Goal: Task Accomplishment & Management: Use online tool/utility

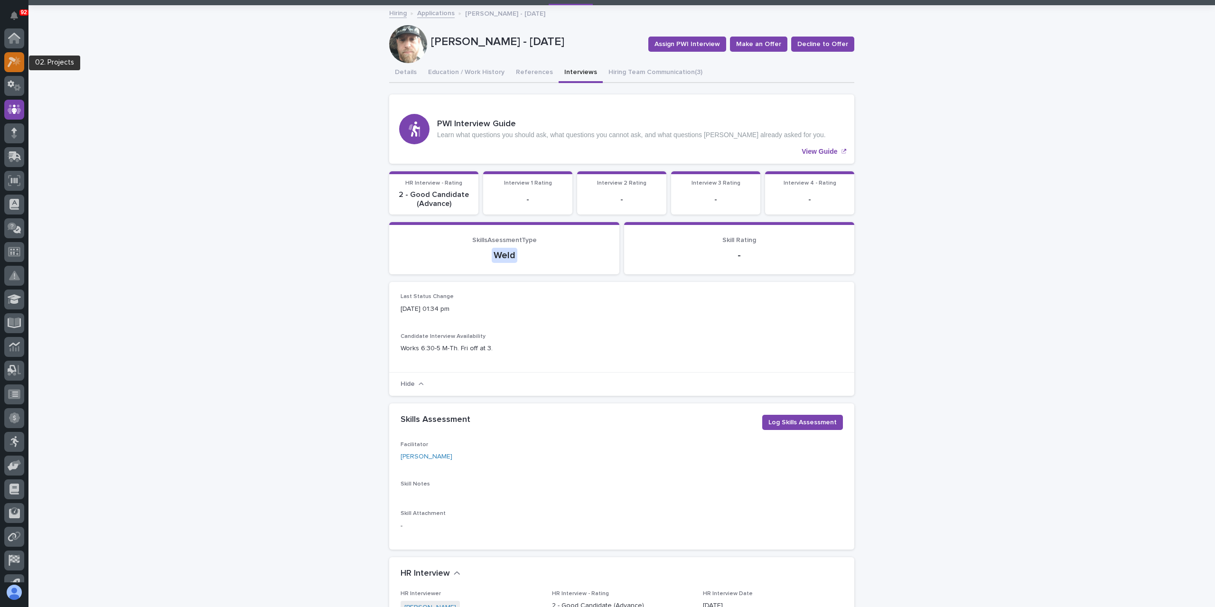
click at [15, 64] on icon at bounding box center [15, 61] width 14 height 11
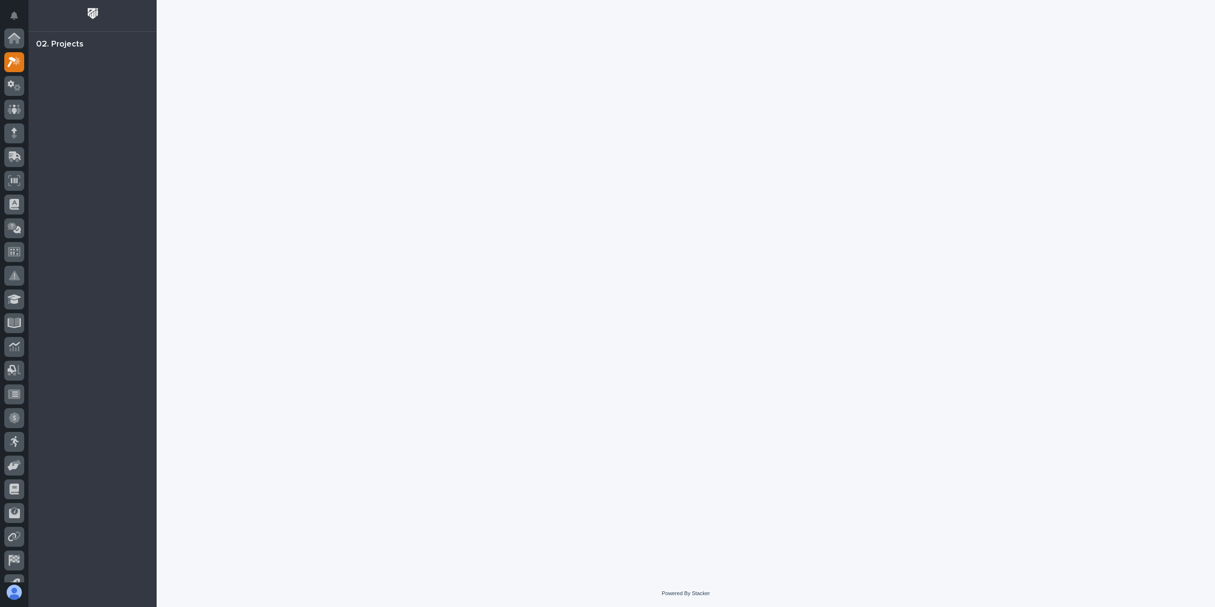
scroll to position [24, 0]
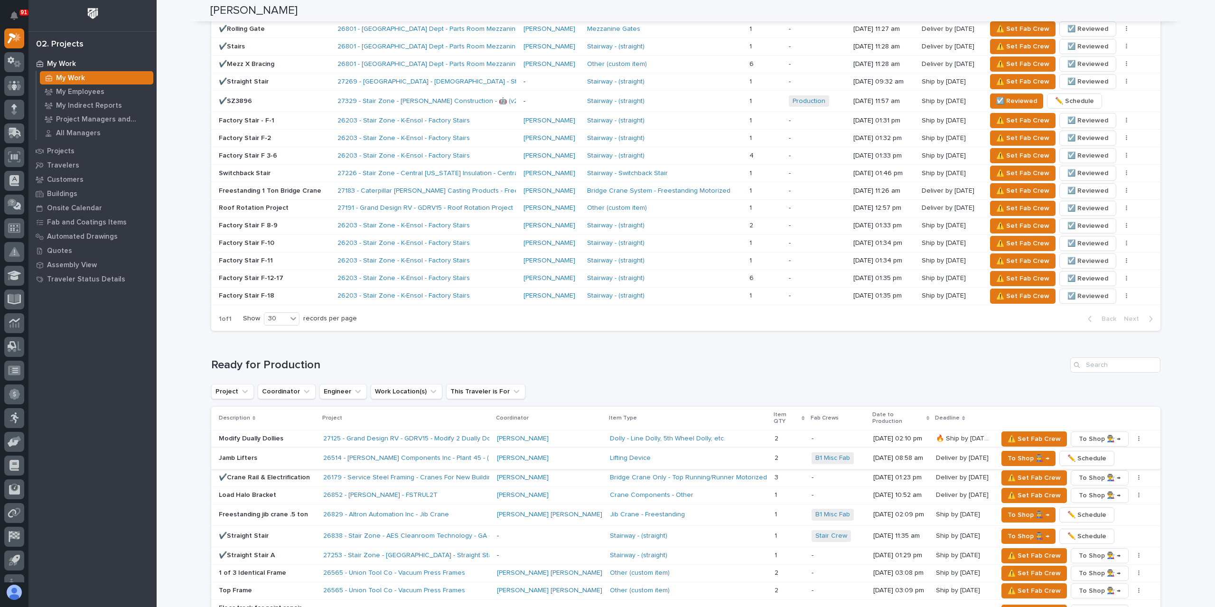
scroll to position [807, 0]
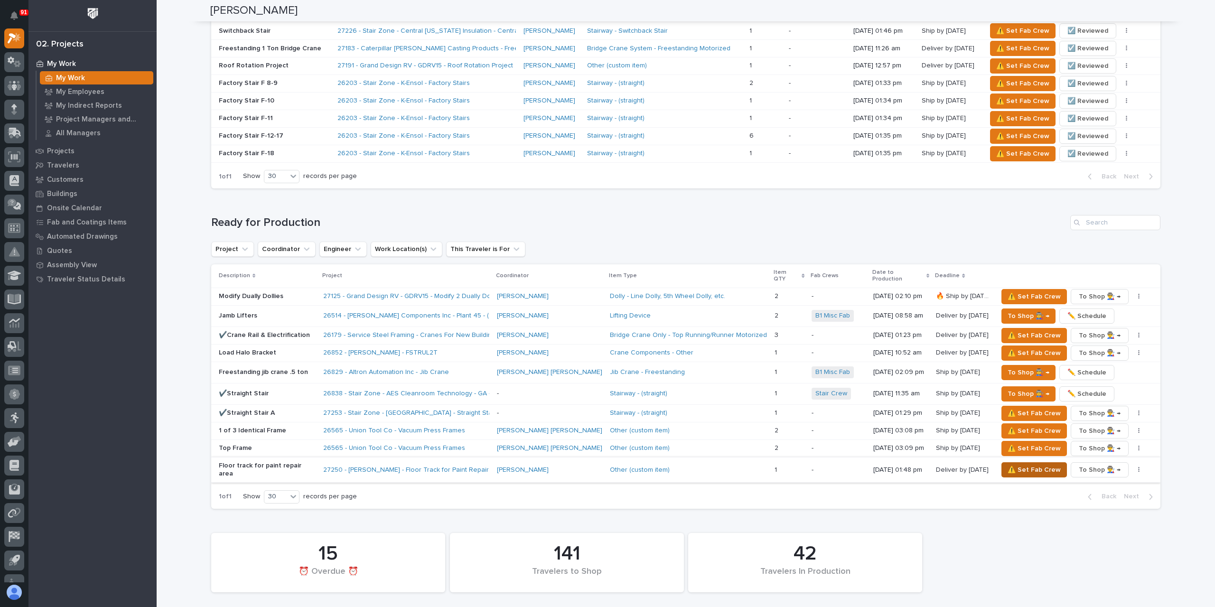
click at [1011, 464] on span "⚠️ Set Fab Crew" at bounding box center [1034, 469] width 53 height 11
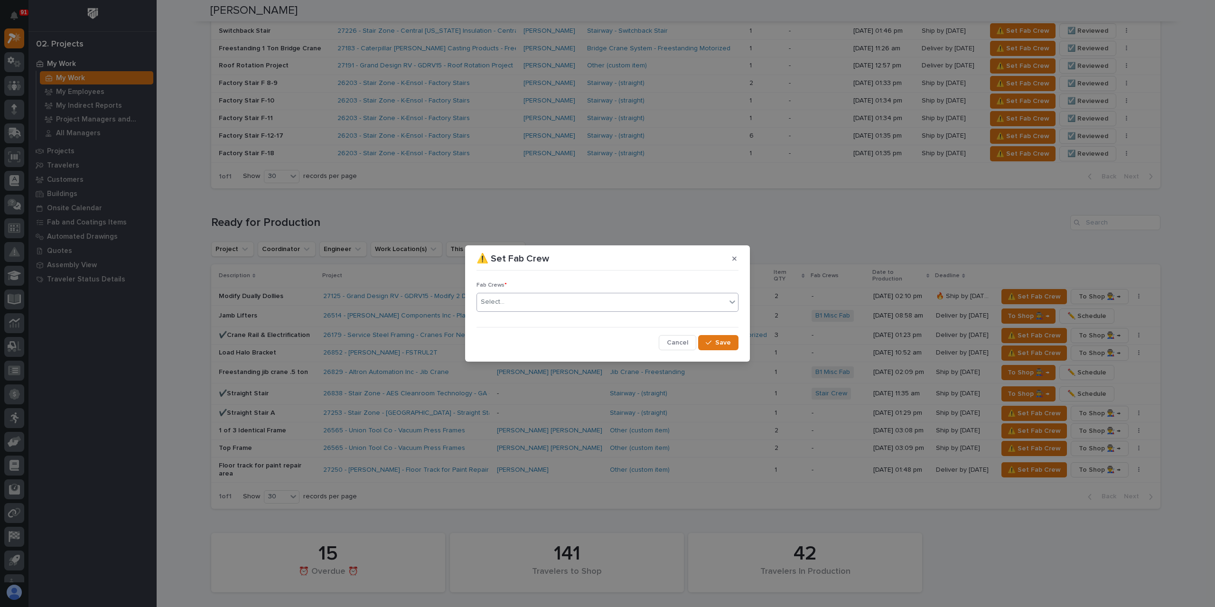
click at [530, 306] on div "Select..." at bounding box center [601, 302] width 249 height 16
click at [715, 338] on button "Save" at bounding box center [718, 342] width 40 height 15
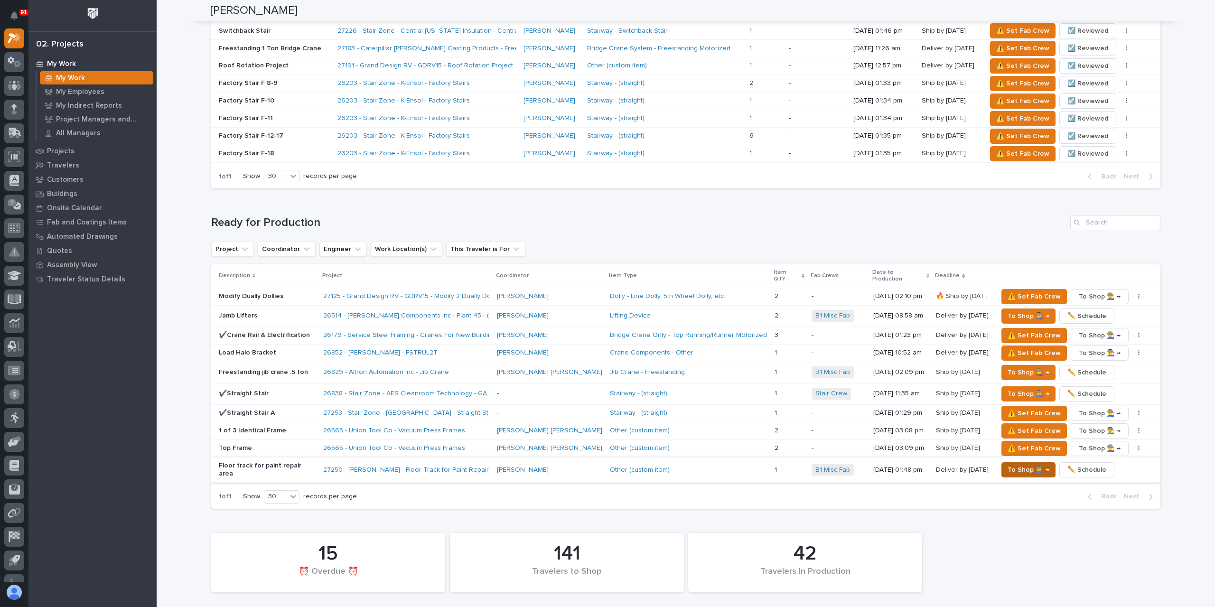
click at [1012, 464] on span "To Shop 👨‍🏭 →" at bounding box center [1029, 469] width 42 height 11
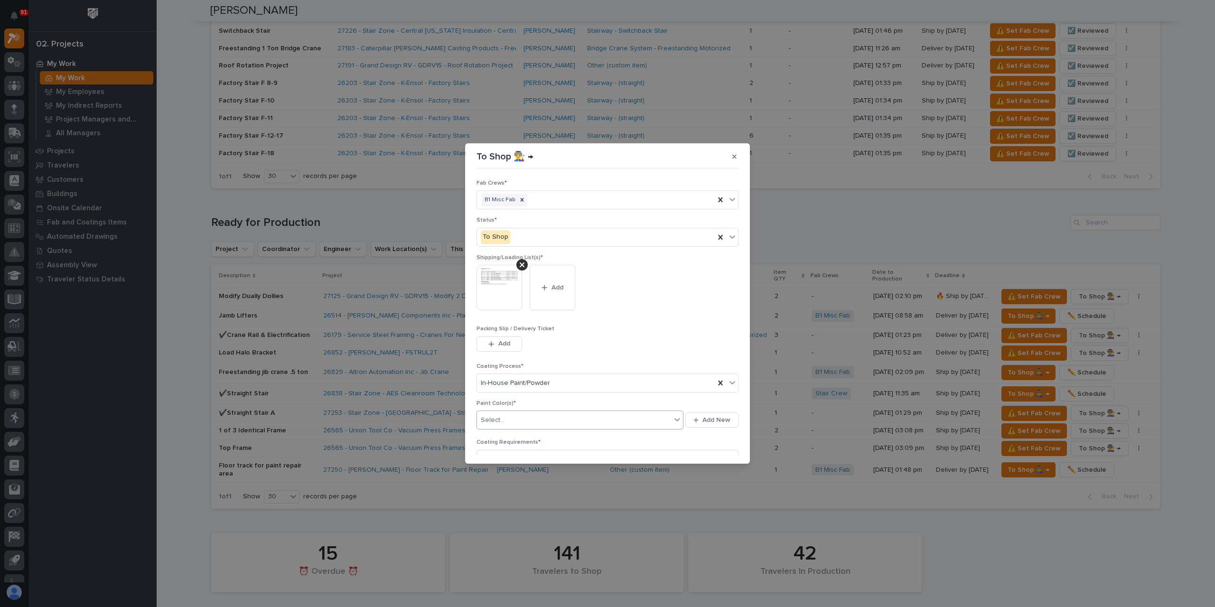
click at [530, 416] on div "Select..." at bounding box center [574, 421] width 194 height 16
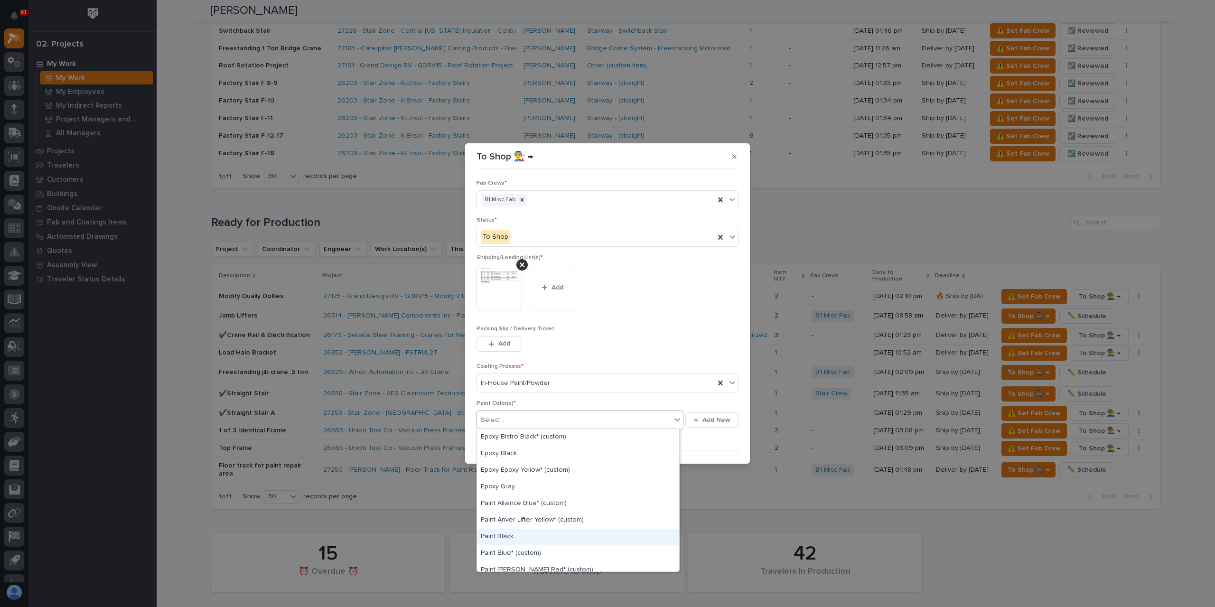
click at [521, 536] on div "Paint Black" at bounding box center [578, 537] width 202 height 17
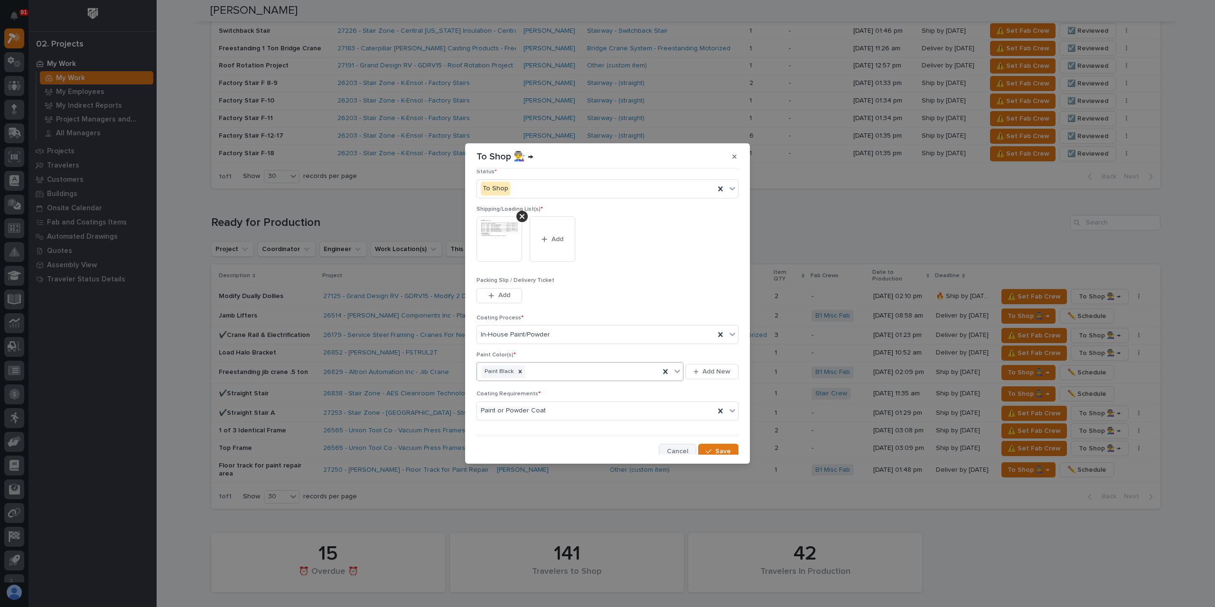
scroll to position [51, 0]
click at [710, 443] on button "Save" at bounding box center [718, 448] width 40 height 15
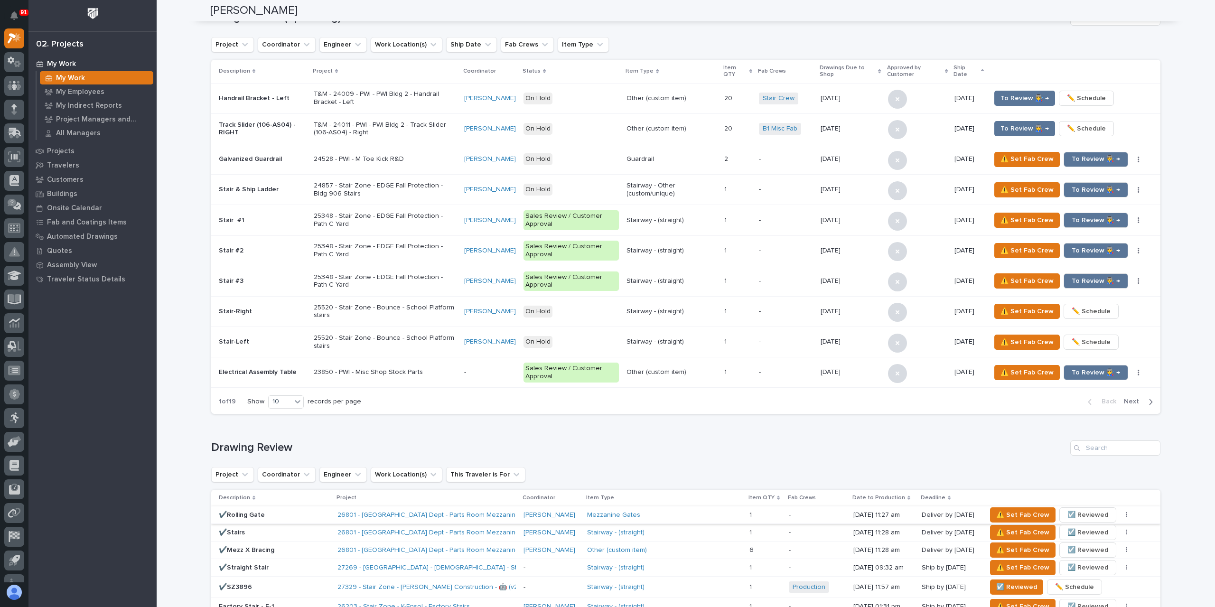
scroll to position [142, 0]
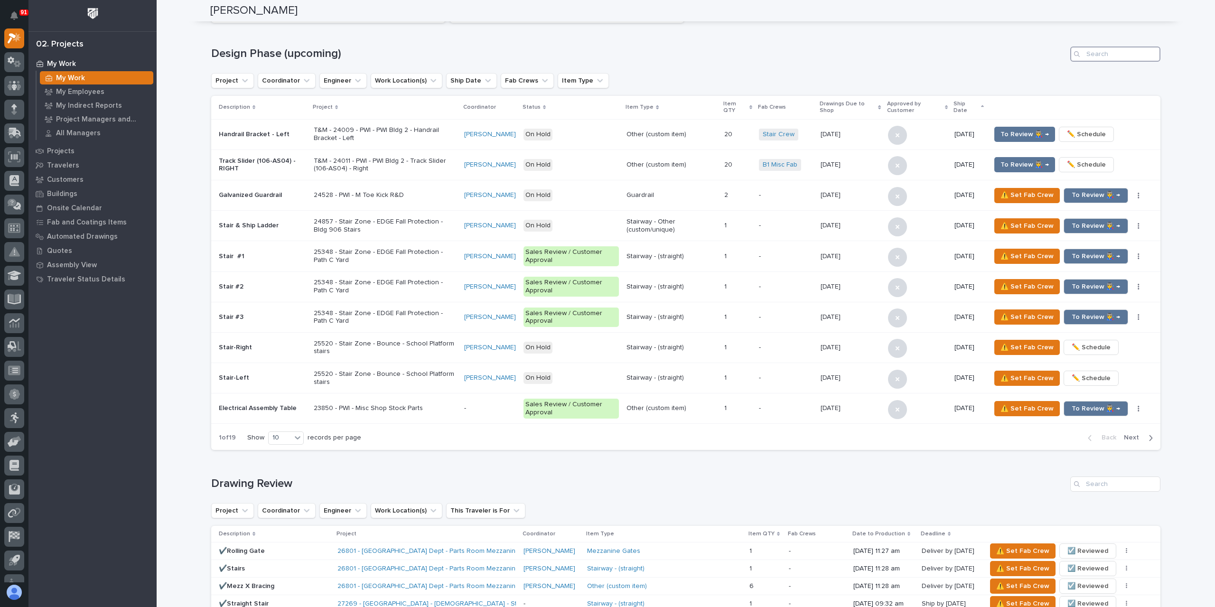
click at [1129, 56] on input "Search" at bounding box center [1115, 54] width 90 height 15
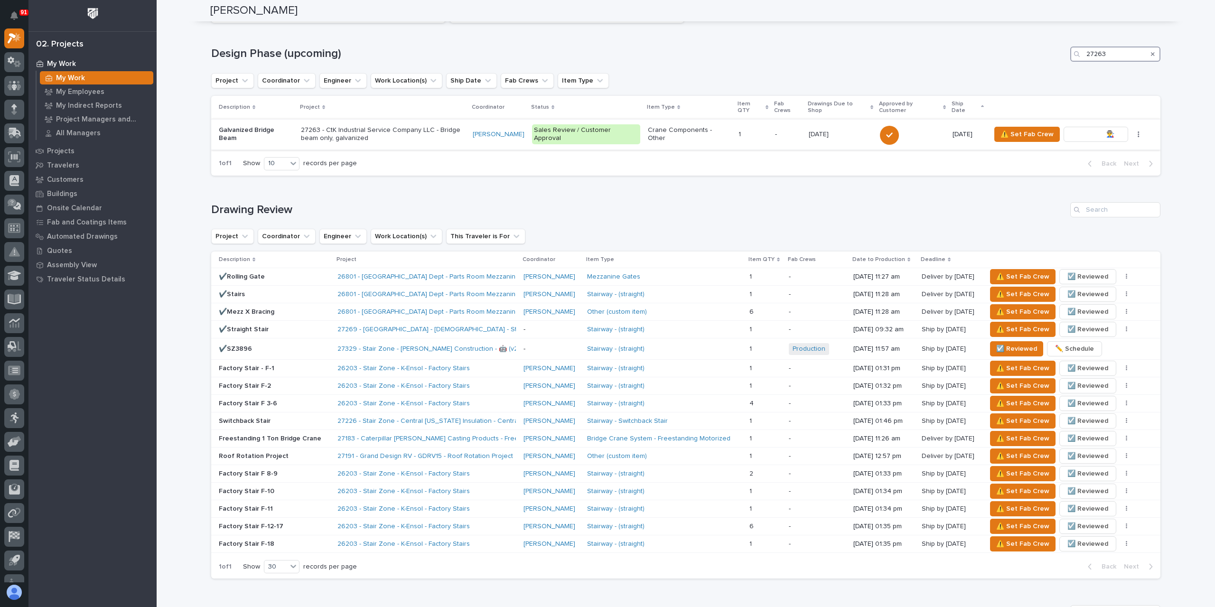
type input "27263"
click at [1078, 129] on span "To Review 👨‍🏭 →" at bounding box center [1096, 134] width 48 height 11
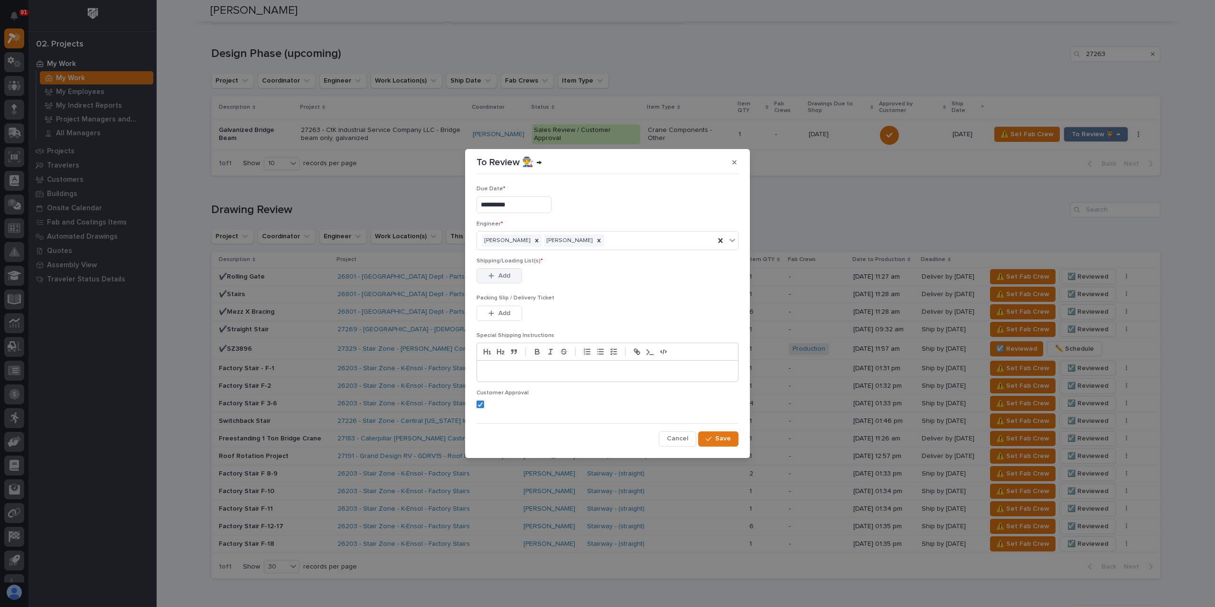
click at [506, 275] on span "Add" at bounding box center [504, 276] width 12 height 9
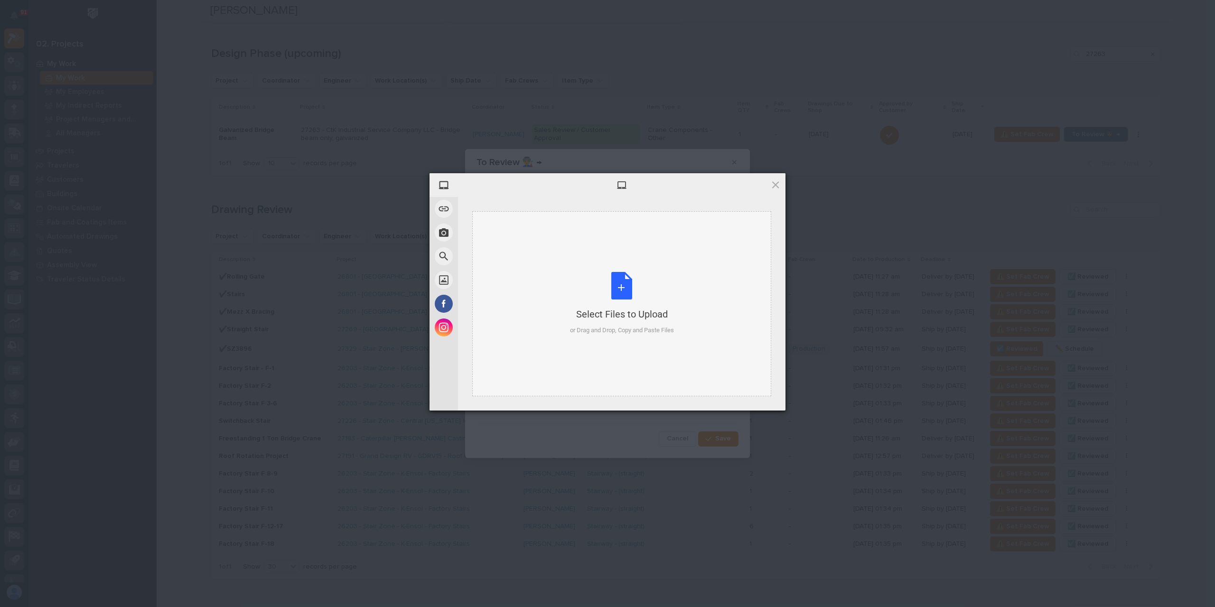
click at [569, 262] on div "Select Files to Upload or Drag and Drop, Copy and Paste Files" at bounding box center [621, 303] width 299 height 185
drag, startPoint x: 755, startPoint y: 399, endPoint x: 746, endPoint y: 396, distance: 9.5
click at [754, 399] on span "Upload 1" at bounding box center [757, 397] width 19 height 7
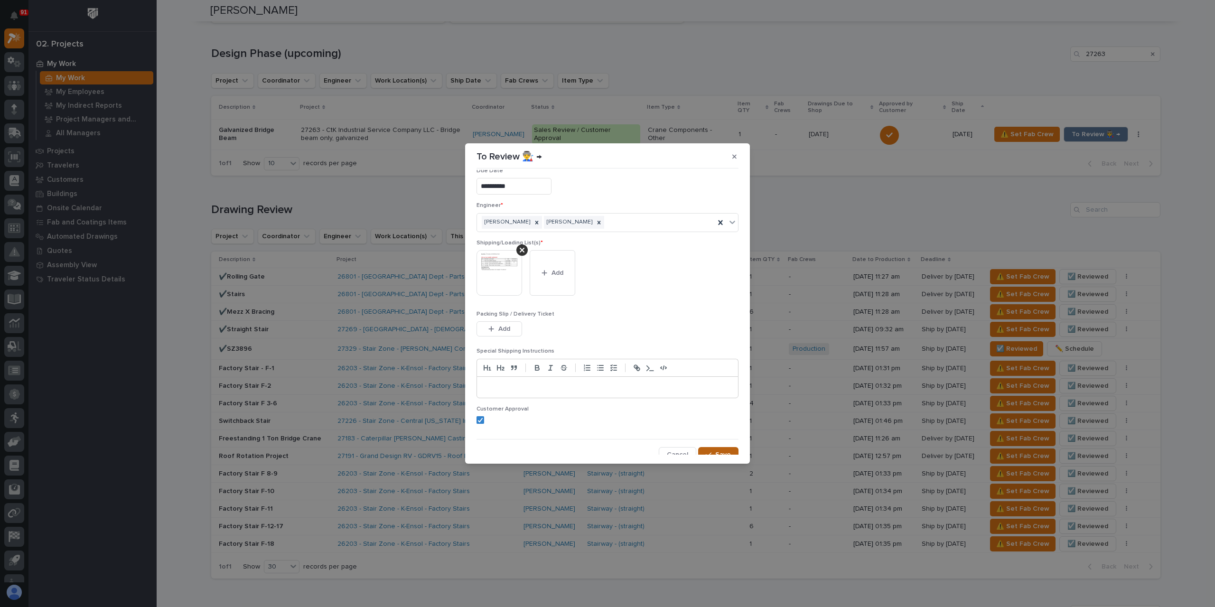
scroll to position [19, 0]
click at [707, 443] on button "Save" at bounding box center [718, 448] width 40 height 15
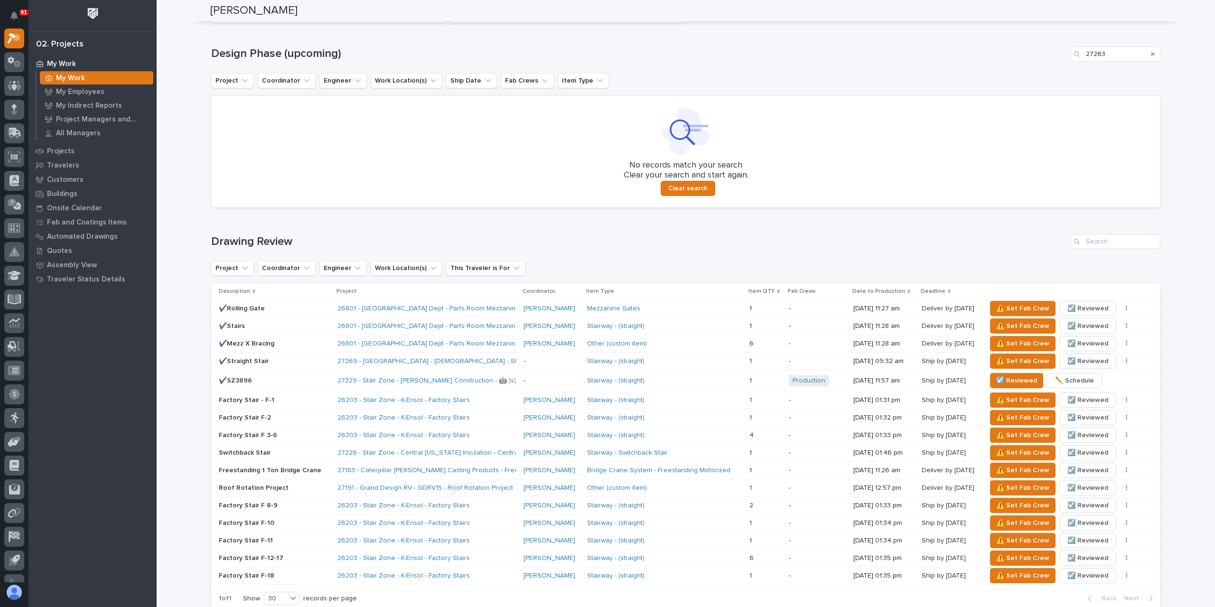
click at [1151, 52] on div "Search" at bounding box center [1152, 54] width 15 height 15
click at [1151, 52] on icon "Search" at bounding box center [1153, 54] width 4 height 6
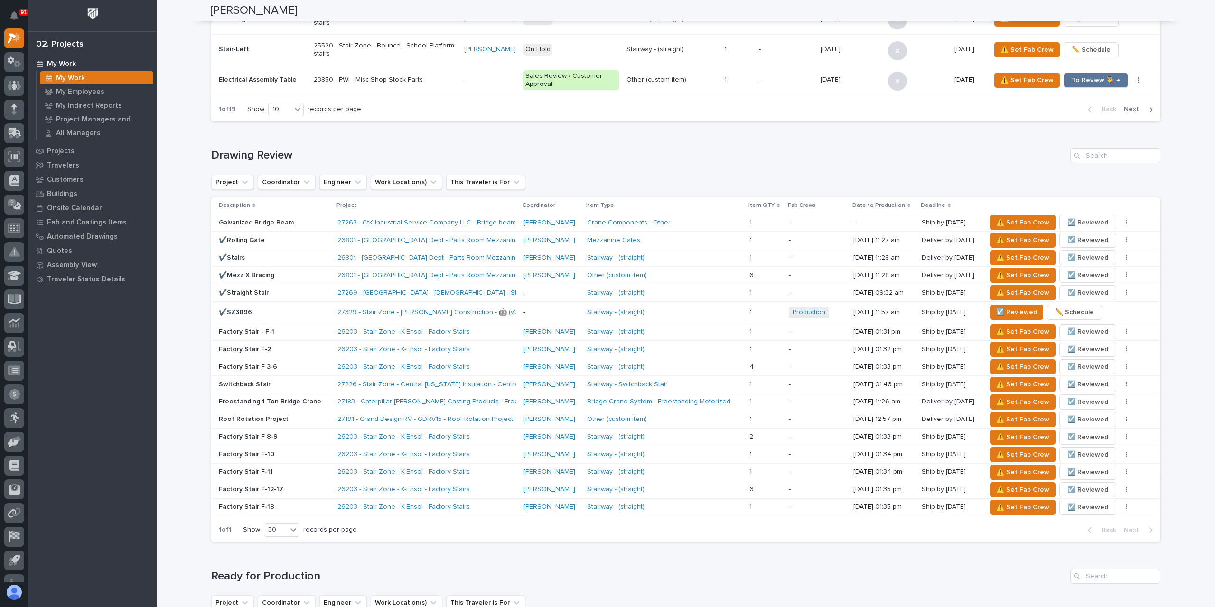
scroll to position [475, 0]
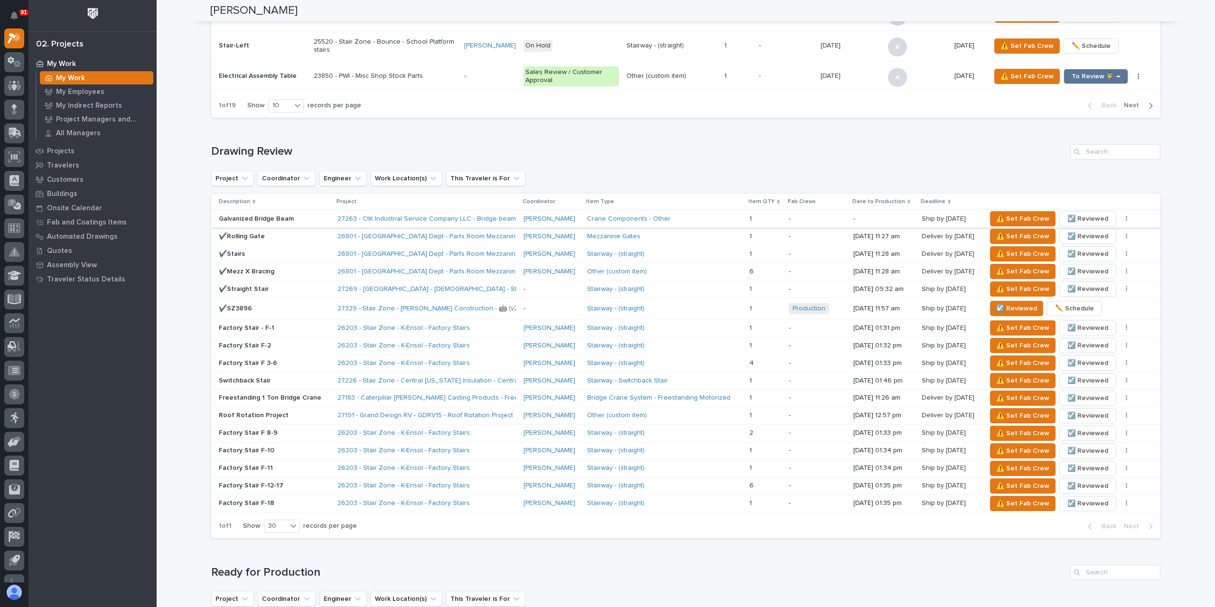
click at [1079, 215] on span "☑️ Reviewed" at bounding box center [1088, 218] width 41 height 11
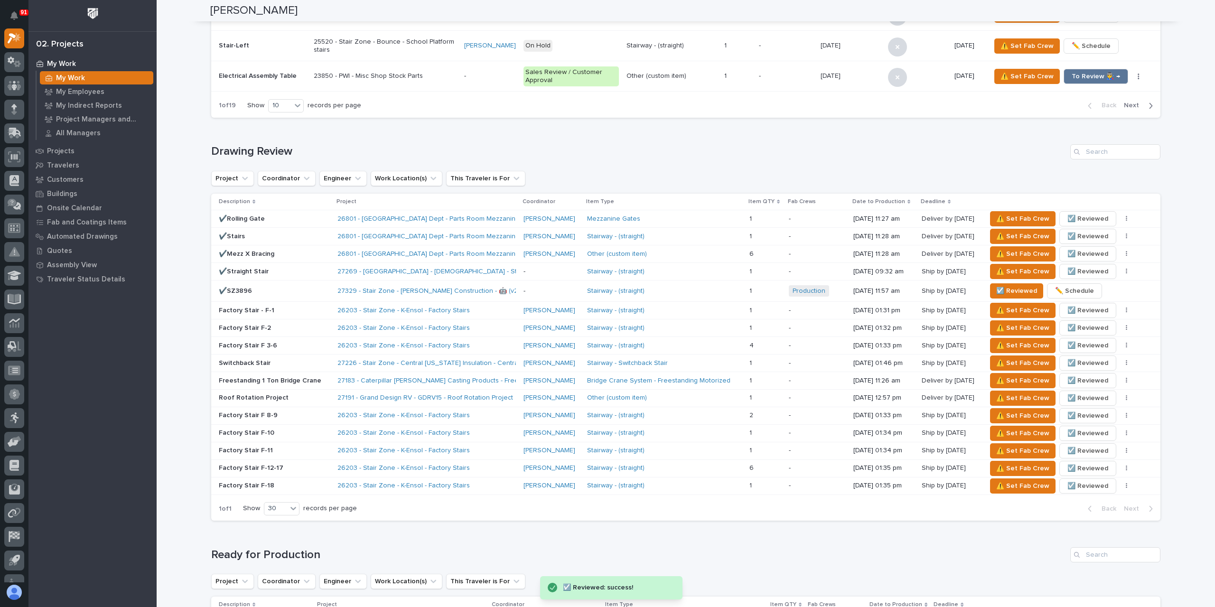
scroll to position [902, 0]
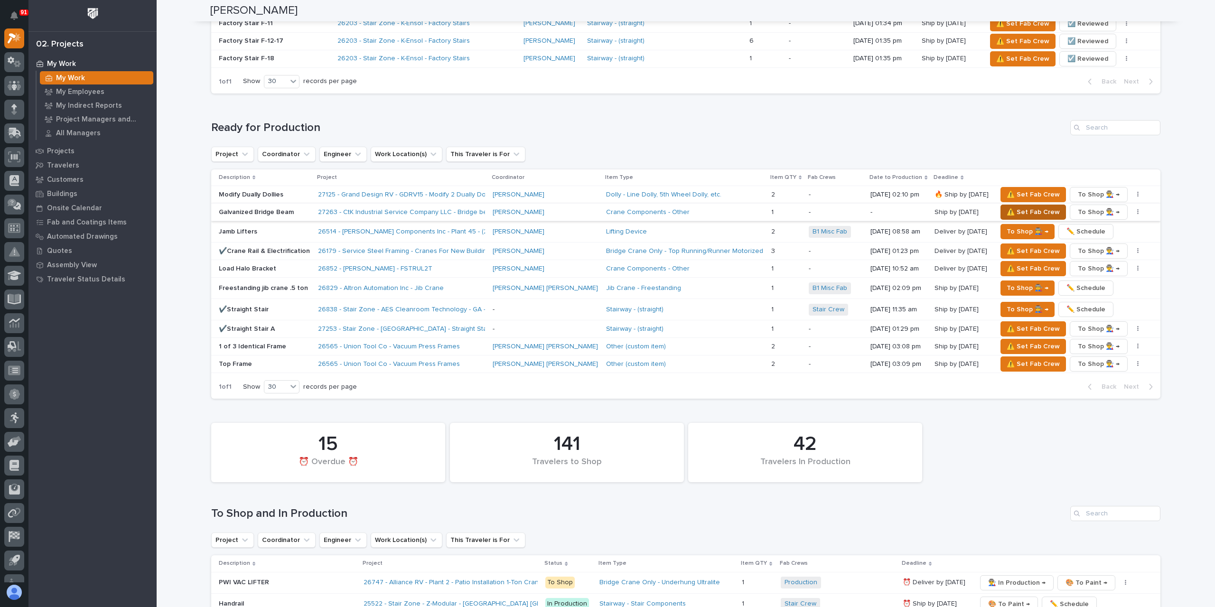
click at [1009, 206] on span "⚠️ Set Fab Crew" at bounding box center [1033, 211] width 53 height 11
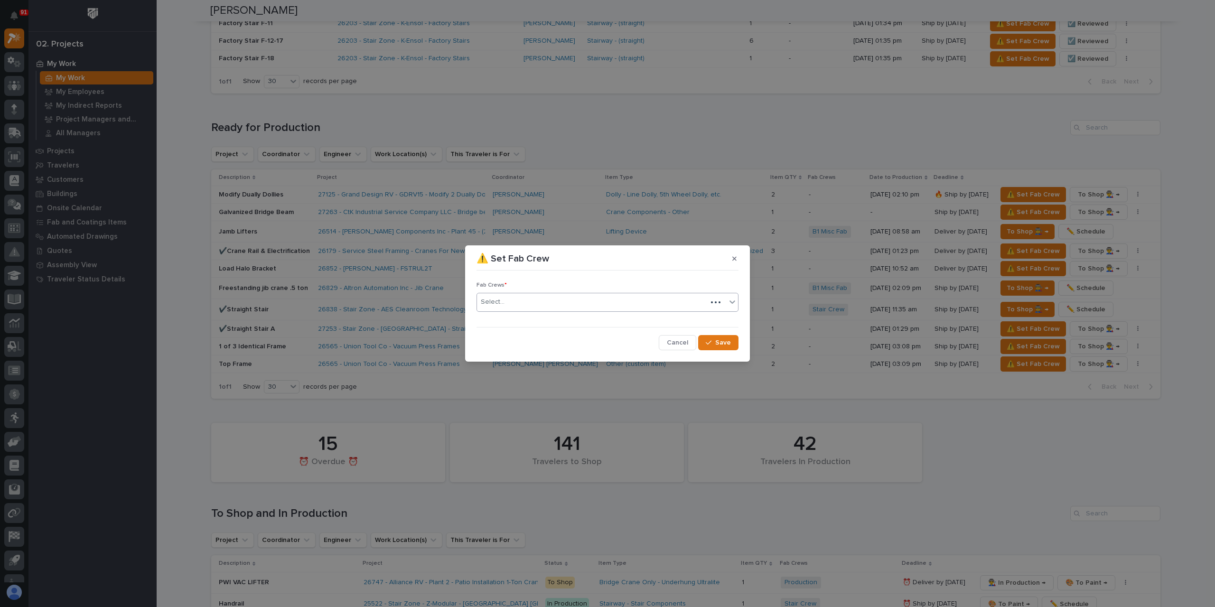
click at [514, 300] on div "Select..." at bounding box center [592, 302] width 230 height 16
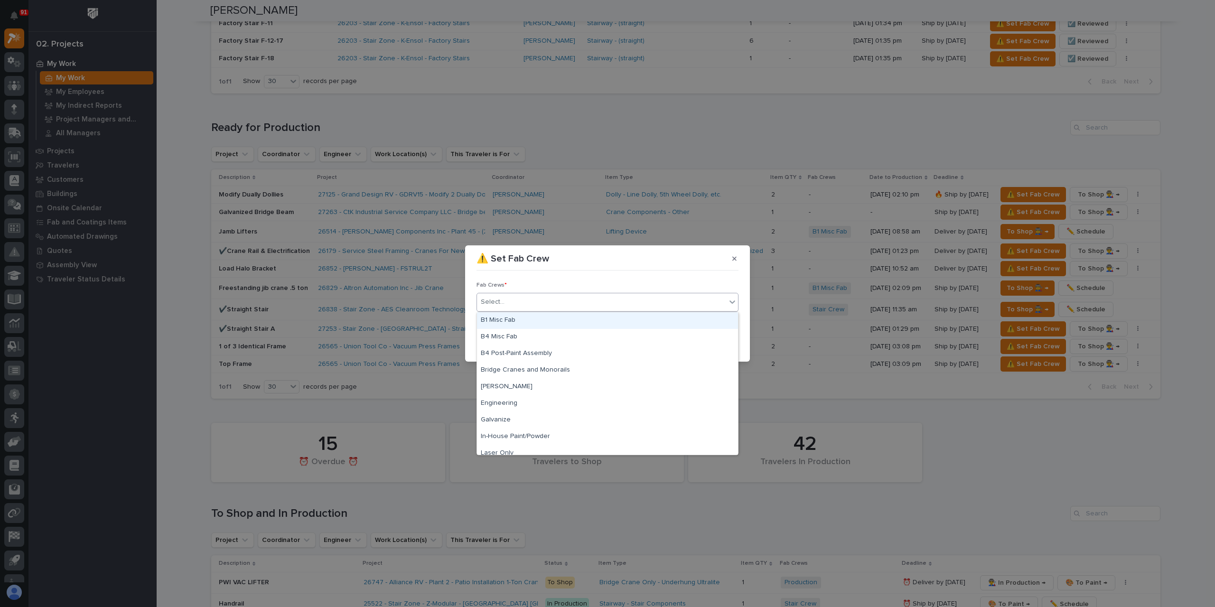
click at [510, 318] on div "B1 Misc Fab" at bounding box center [607, 320] width 261 height 17
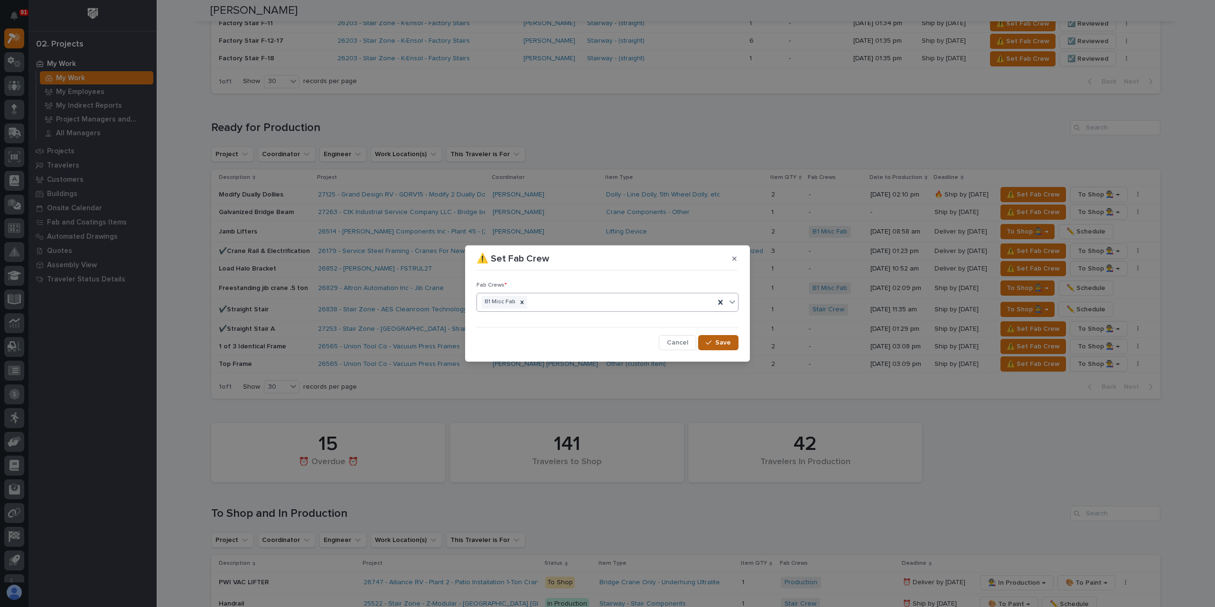
click at [727, 341] on span "Save" at bounding box center [723, 342] width 16 height 9
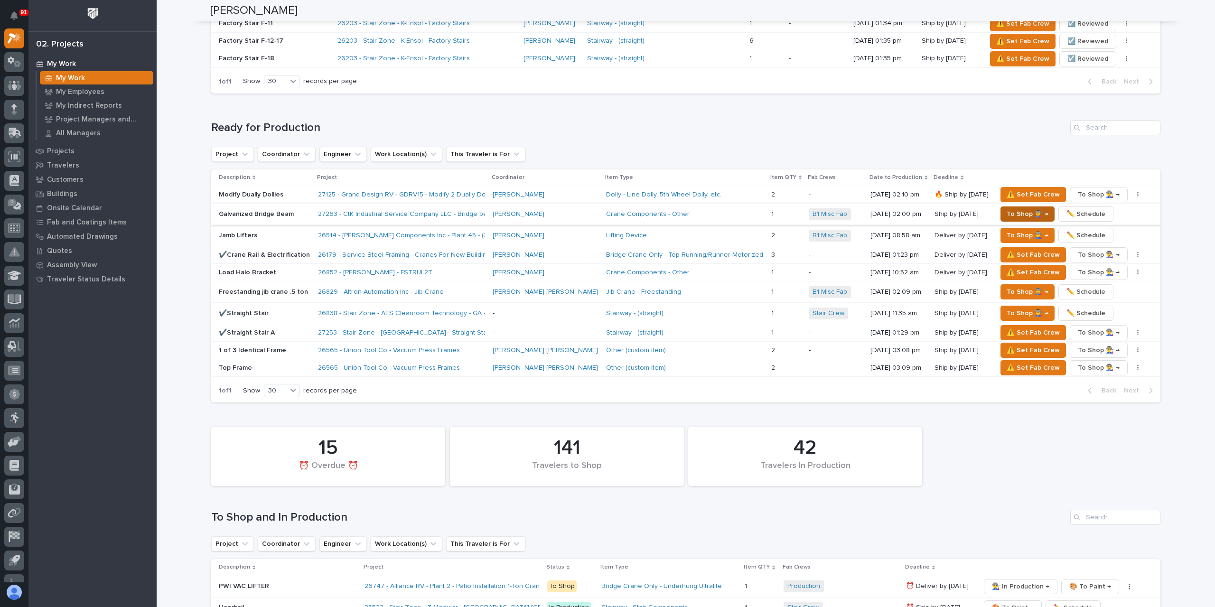
click at [1009, 208] on span "To Shop 👨‍🏭 →" at bounding box center [1028, 213] width 42 height 11
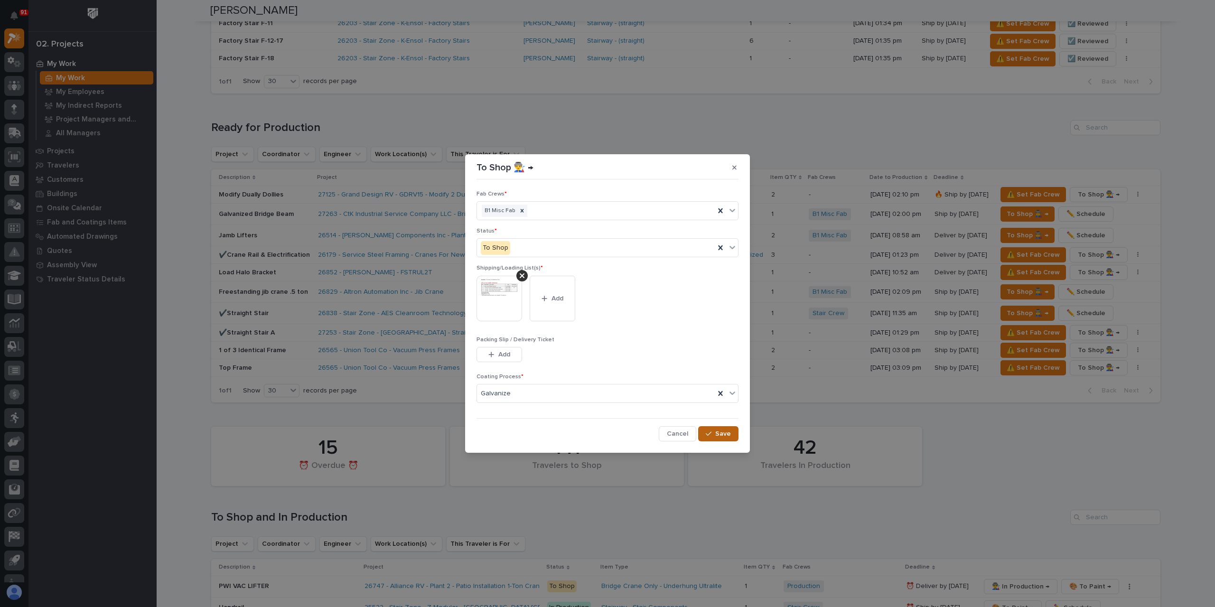
click at [722, 432] on span "Save" at bounding box center [723, 434] width 16 height 9
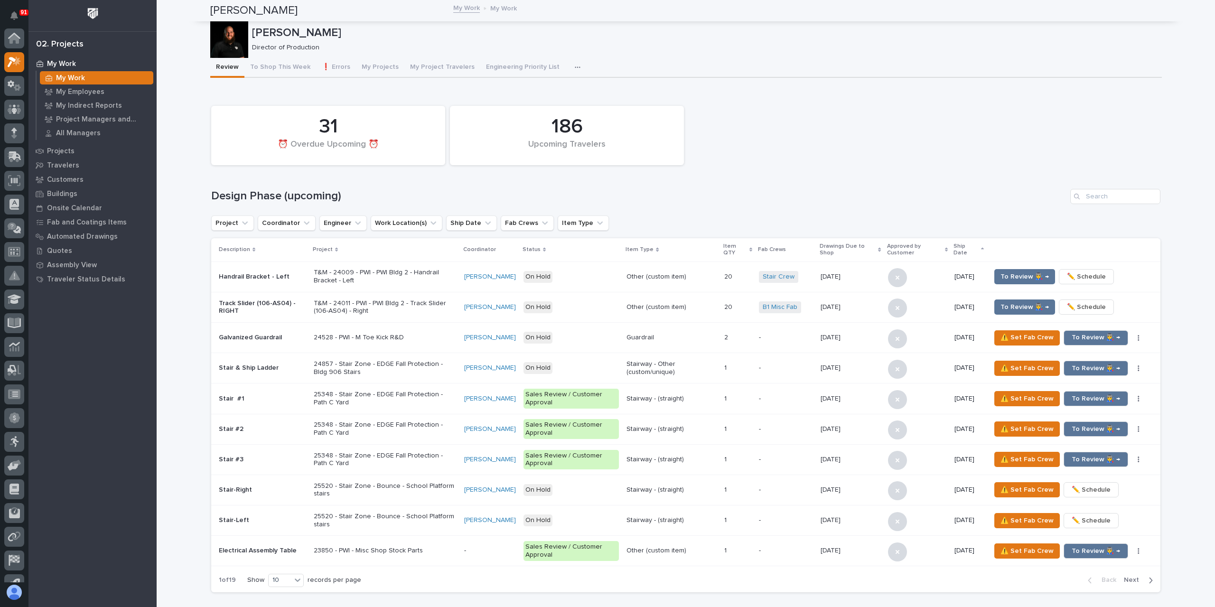
scroll to position [24, 0]
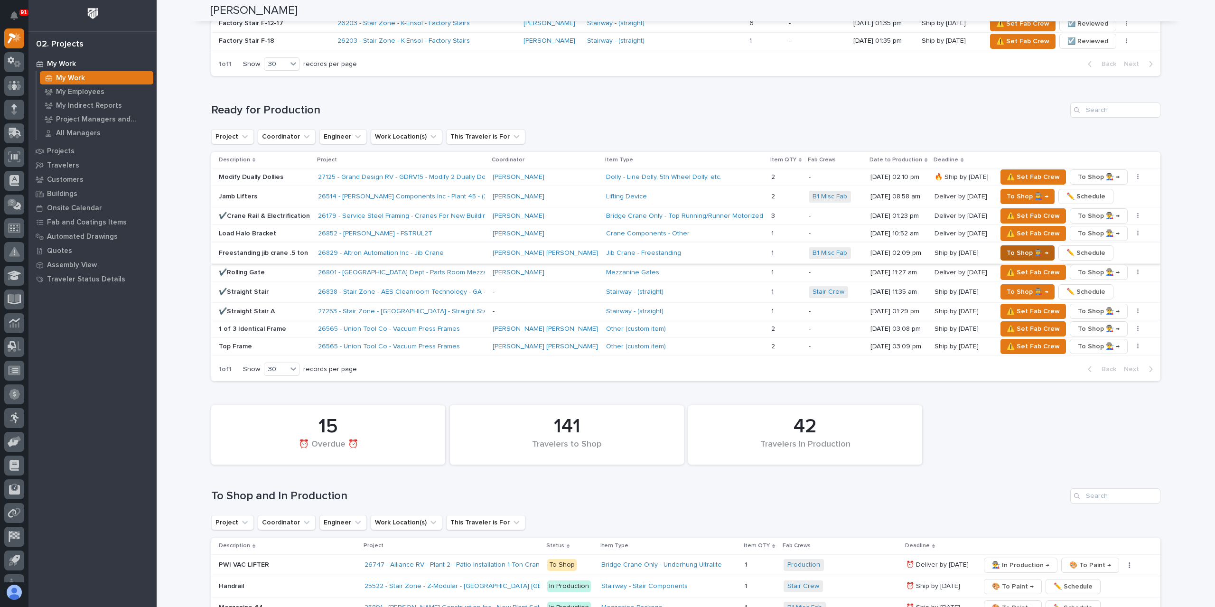
click at [1007, 249] on span "To Shop 👨‍🏭 →" at bounding box center [1028, 252] width 42 height 11
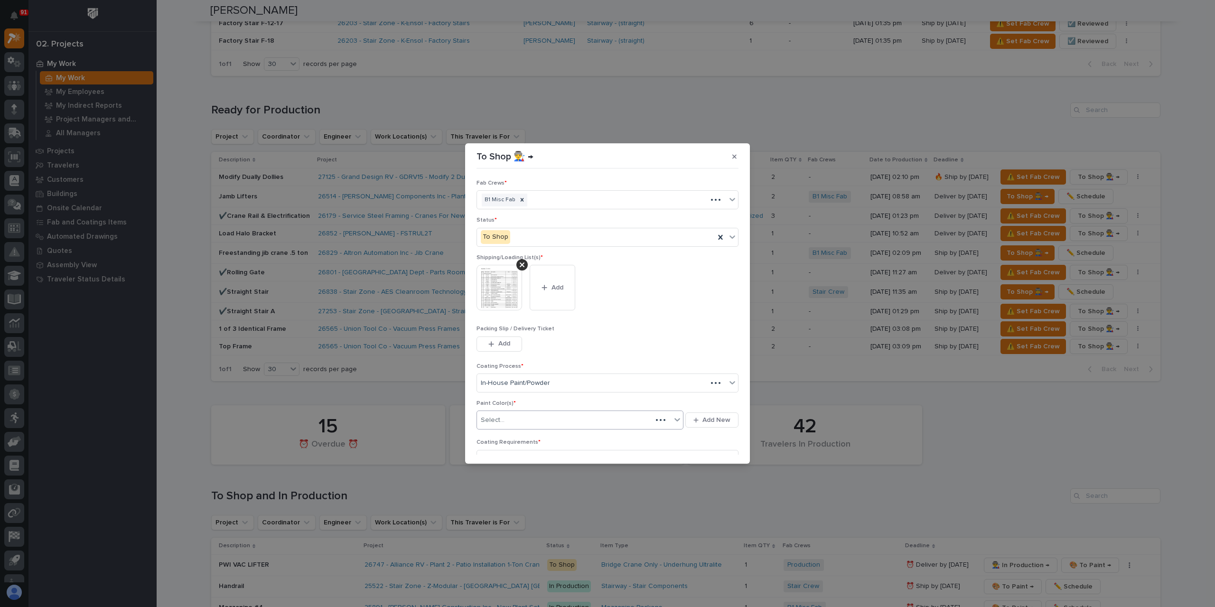
click at [524, 415] on div "Select..." at bounding box center [564, 421] width 175 height 16
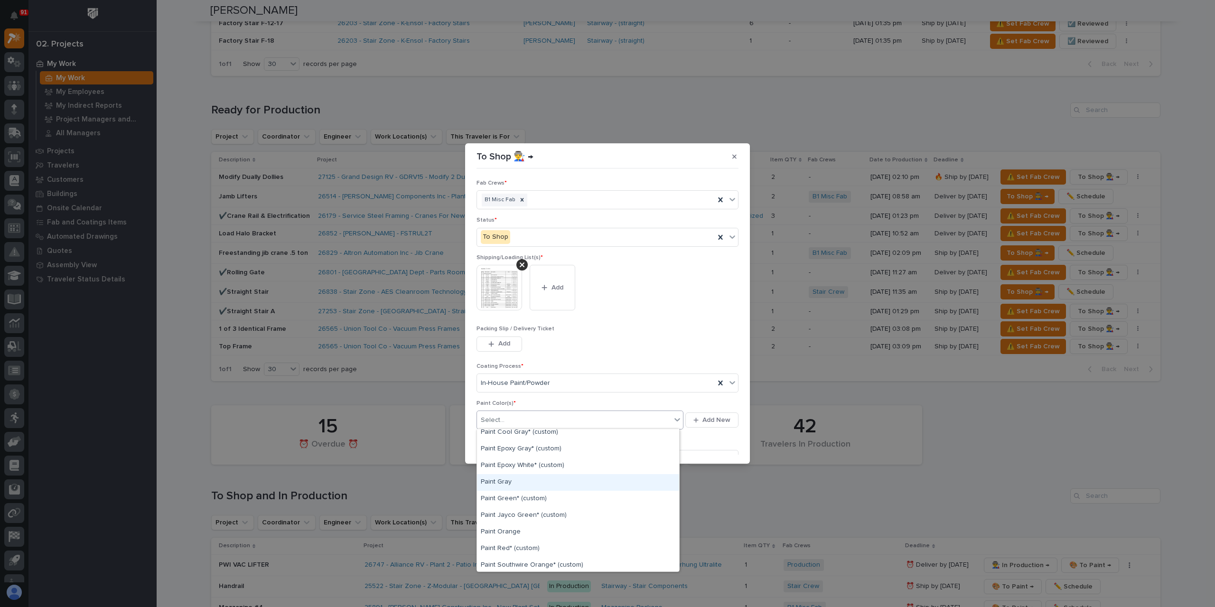
scroll to position [237, 0]
click at [504, 533] on div "Paint Yellow" at bounding box center [578, 532] width 202 height 17
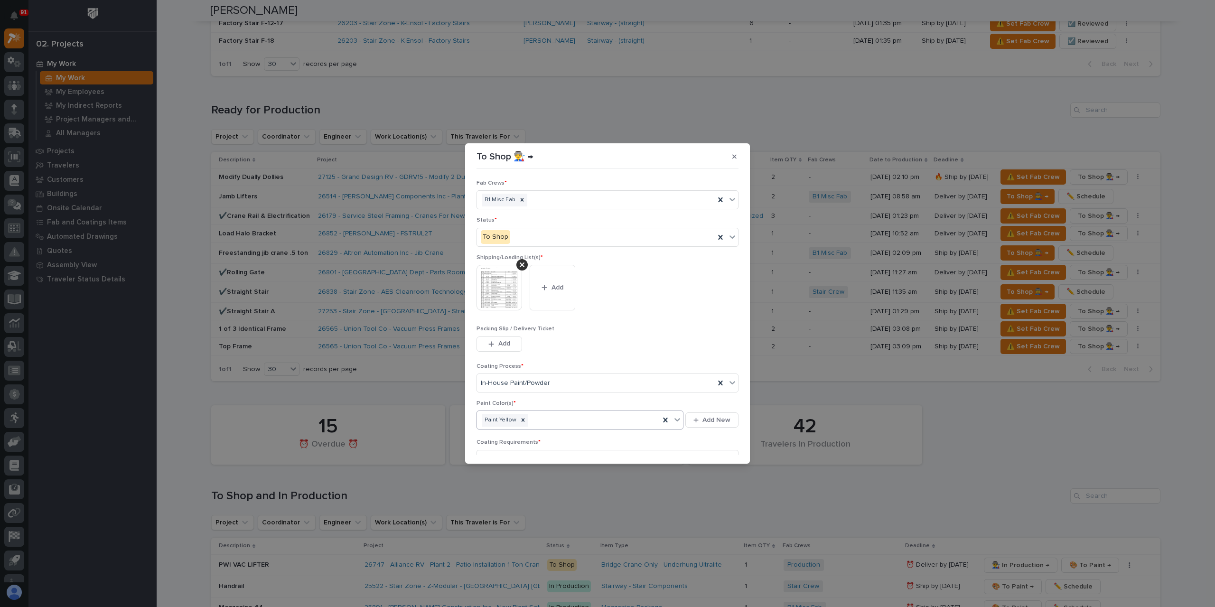
scroll to position [51, 0]
click at [706, 450] on icon "button" at bounding box center [709, 449] width 6 height 7
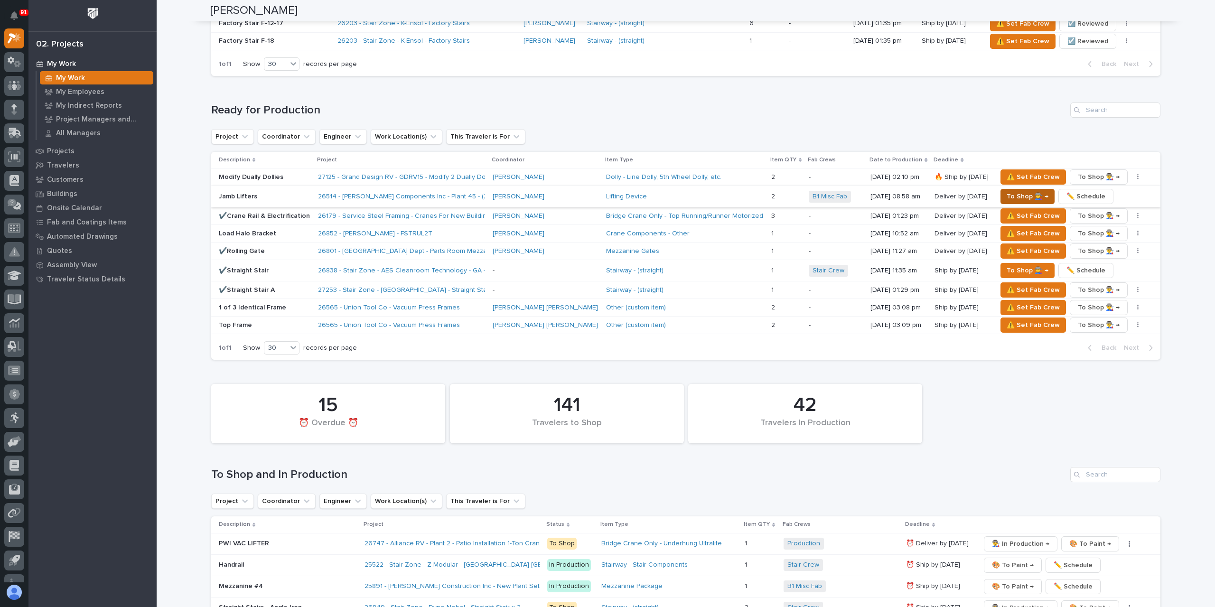
click at [1007, 191] on span "To Shop 👨‍🏭 →" at bounding box center [1028, 196] width 42 height 11
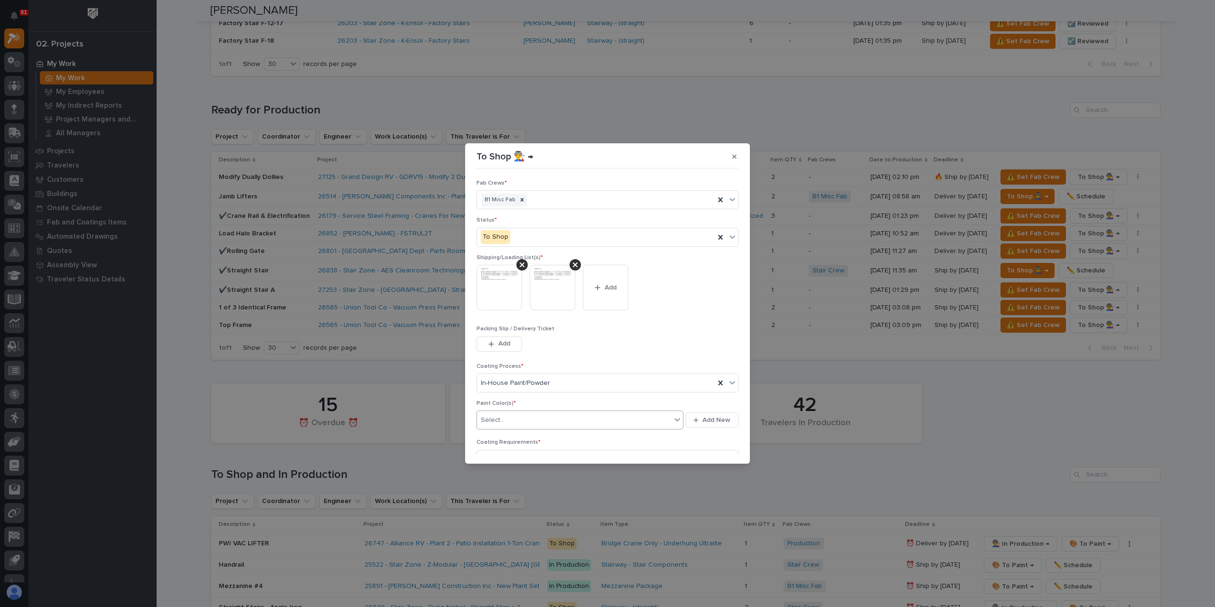
click at [501, 415] on div "Select..." at bounding box center [493, 420] width 24 height 10
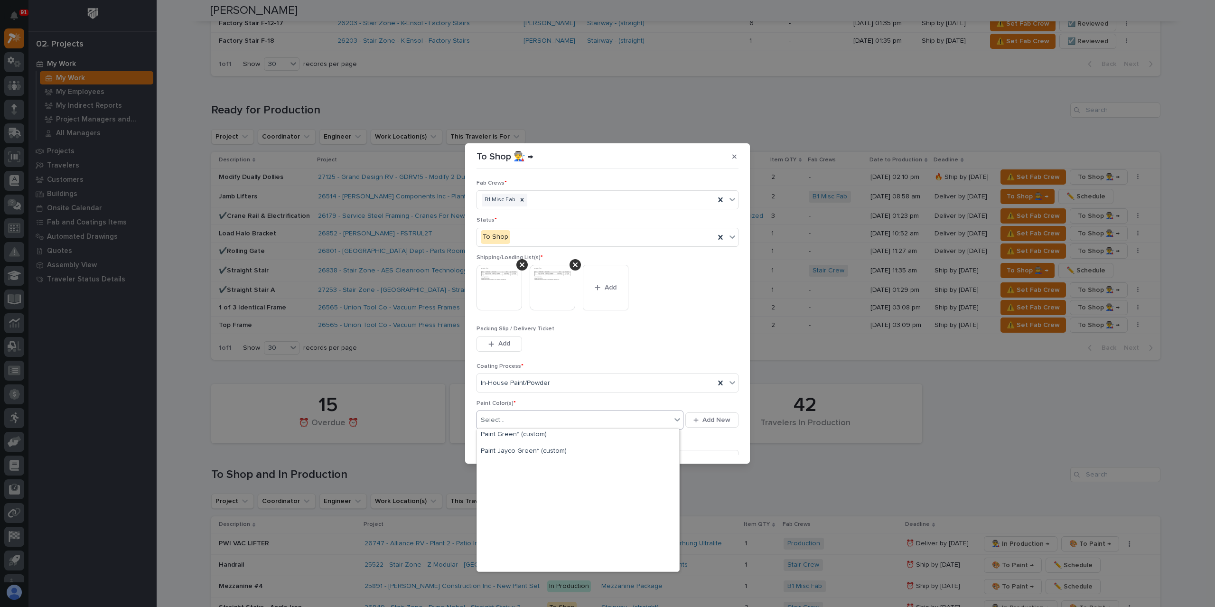
scroll to position [237, 0]
click at [513, 529] on div "Paint Yellow" at bounding box center [578, 532] width 202 height 17
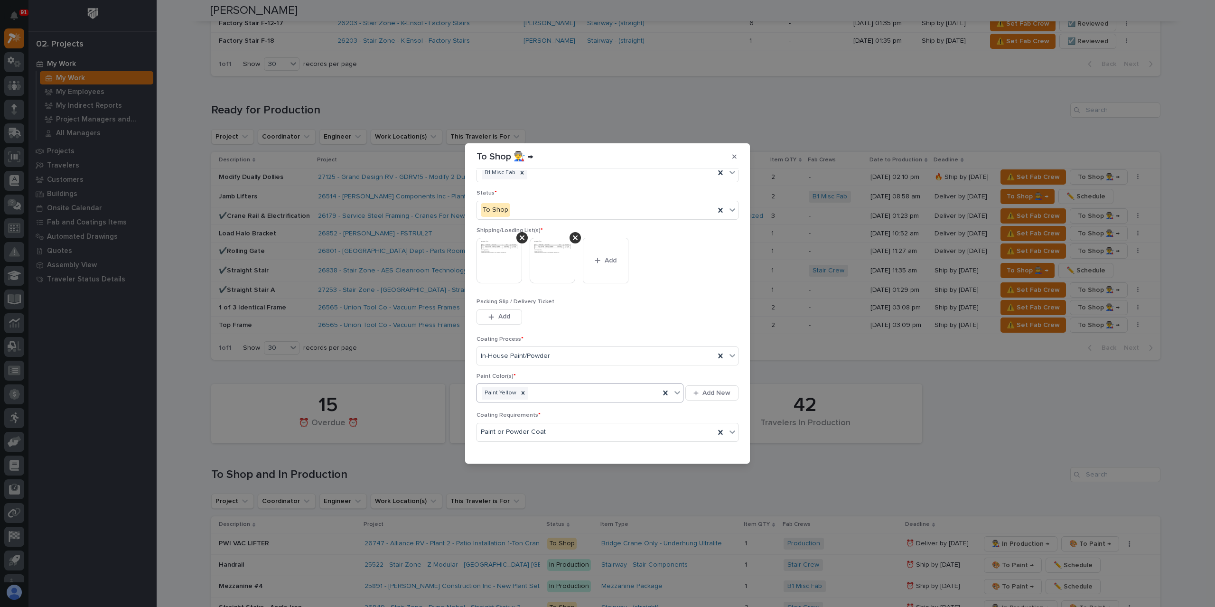
scroll to position [51, 0]
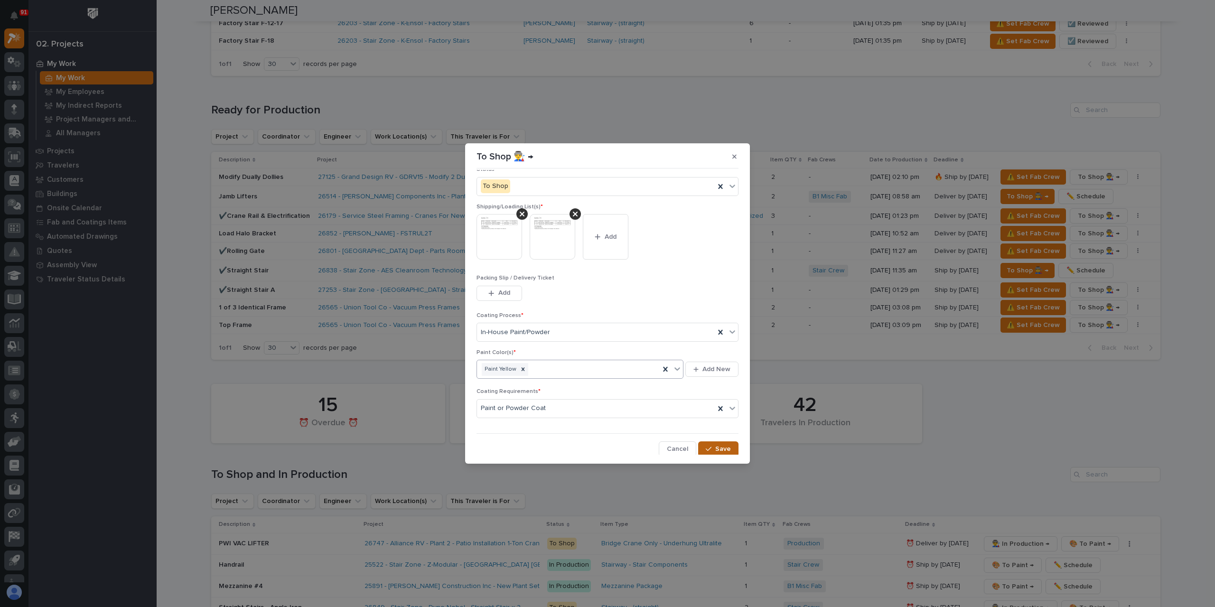
click at [728, 450] on button "Save" at bounding box center [718, 448] width 40 height 15
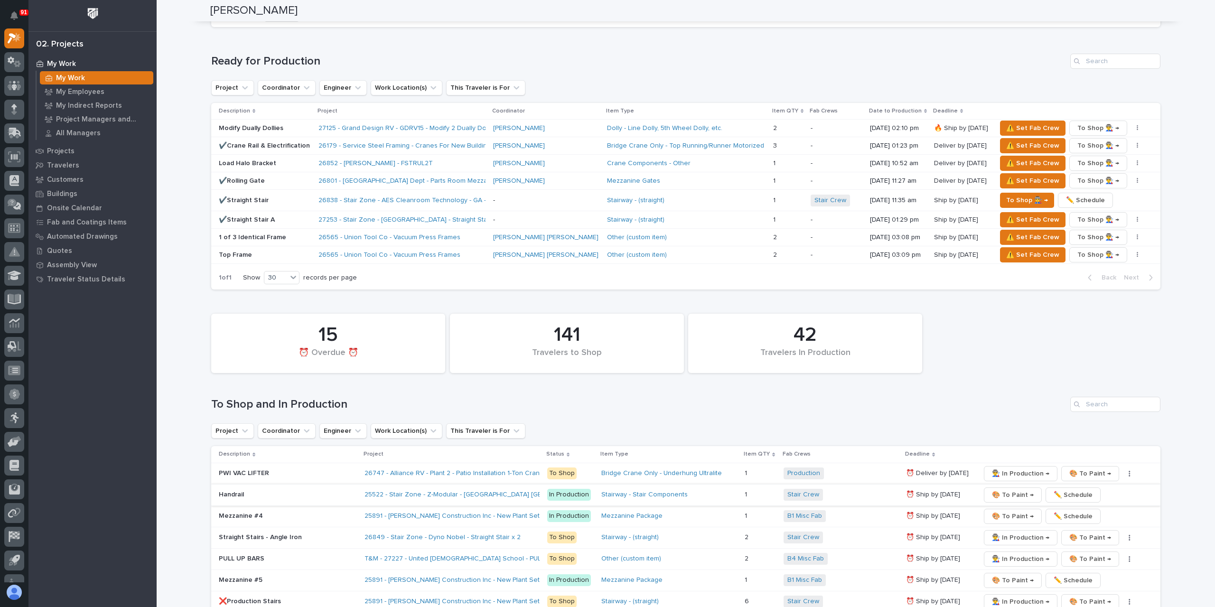
scroll to position [997, 0]
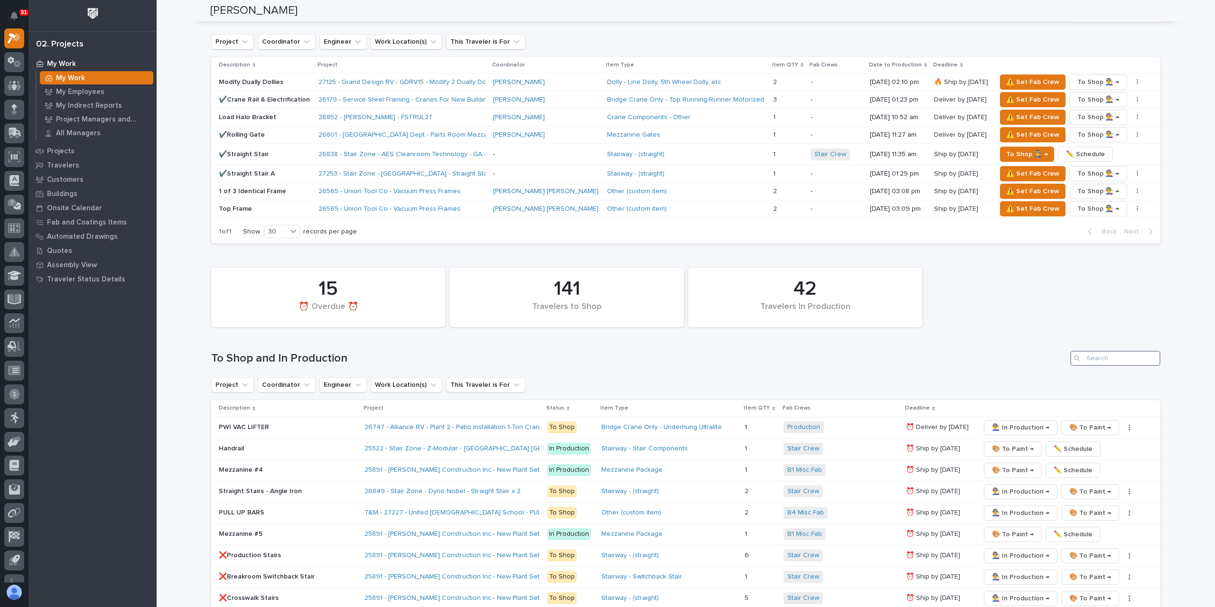
click at [1108, 358] on input "Search" at bounding box center [1115, 358] width 90 height 15
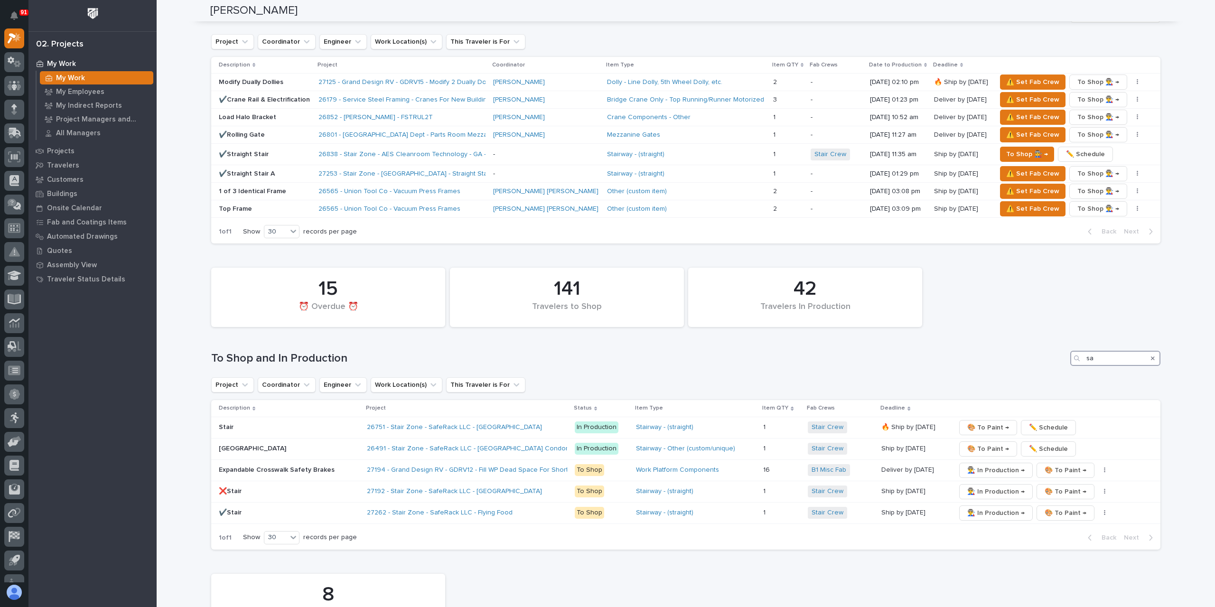
type input "s"
